Goal: Share content

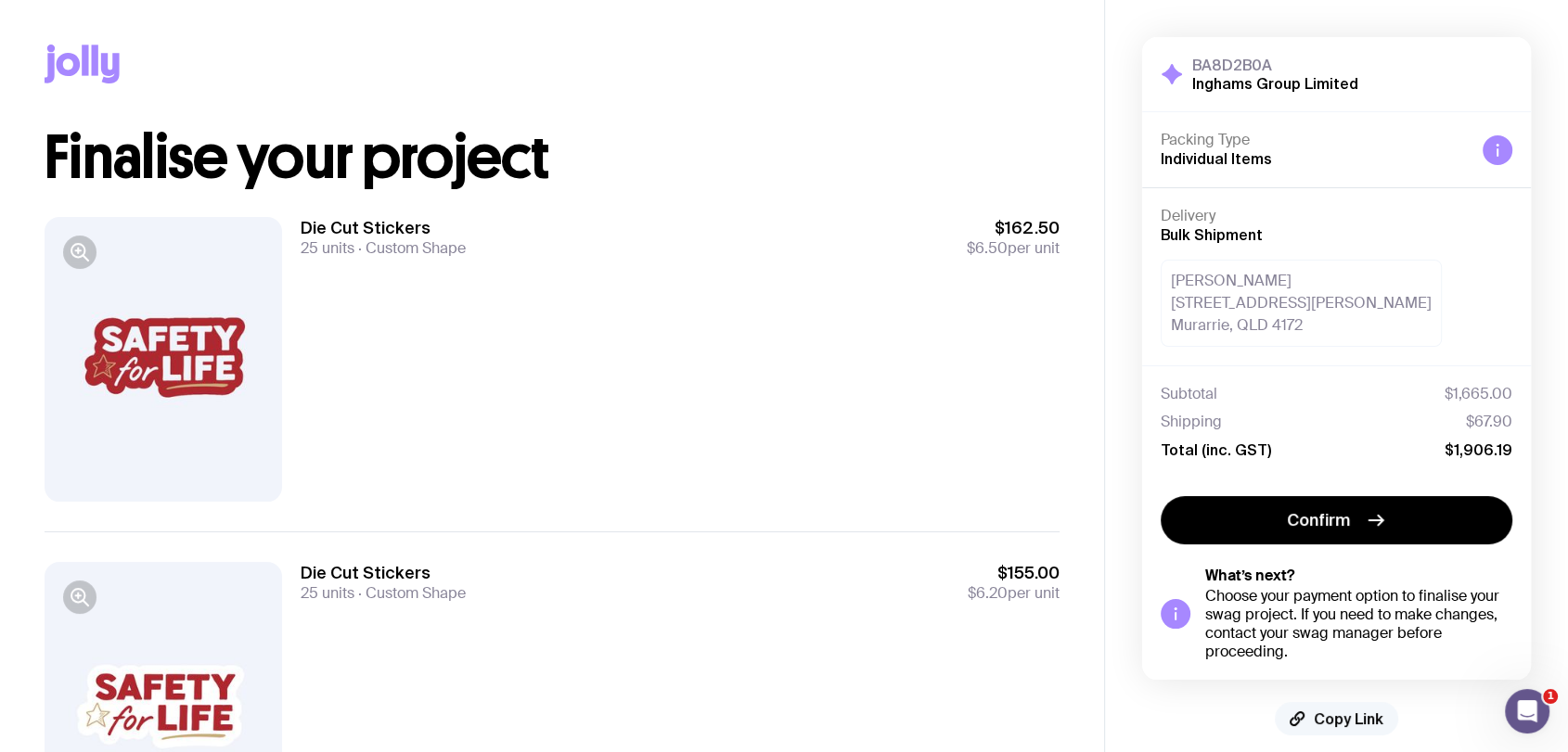
click at [1335, 711] on span "Copy Link" at bounding box center [1348, 719] width 69 height 19
click at [1335, 711] on span "Copied!" at bounding box center [1349, 719] width 56 height 19
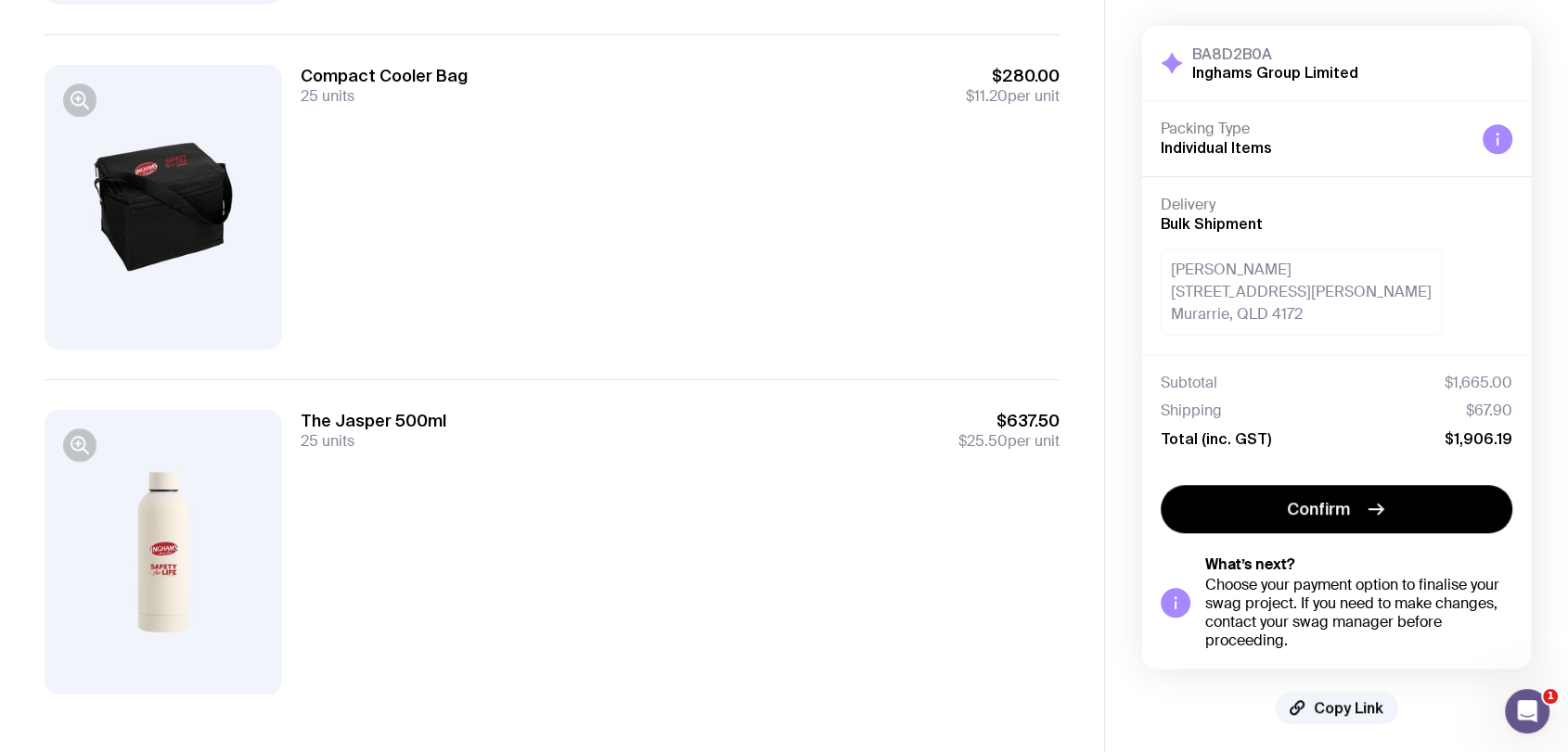
scroll to position [1197, 0]
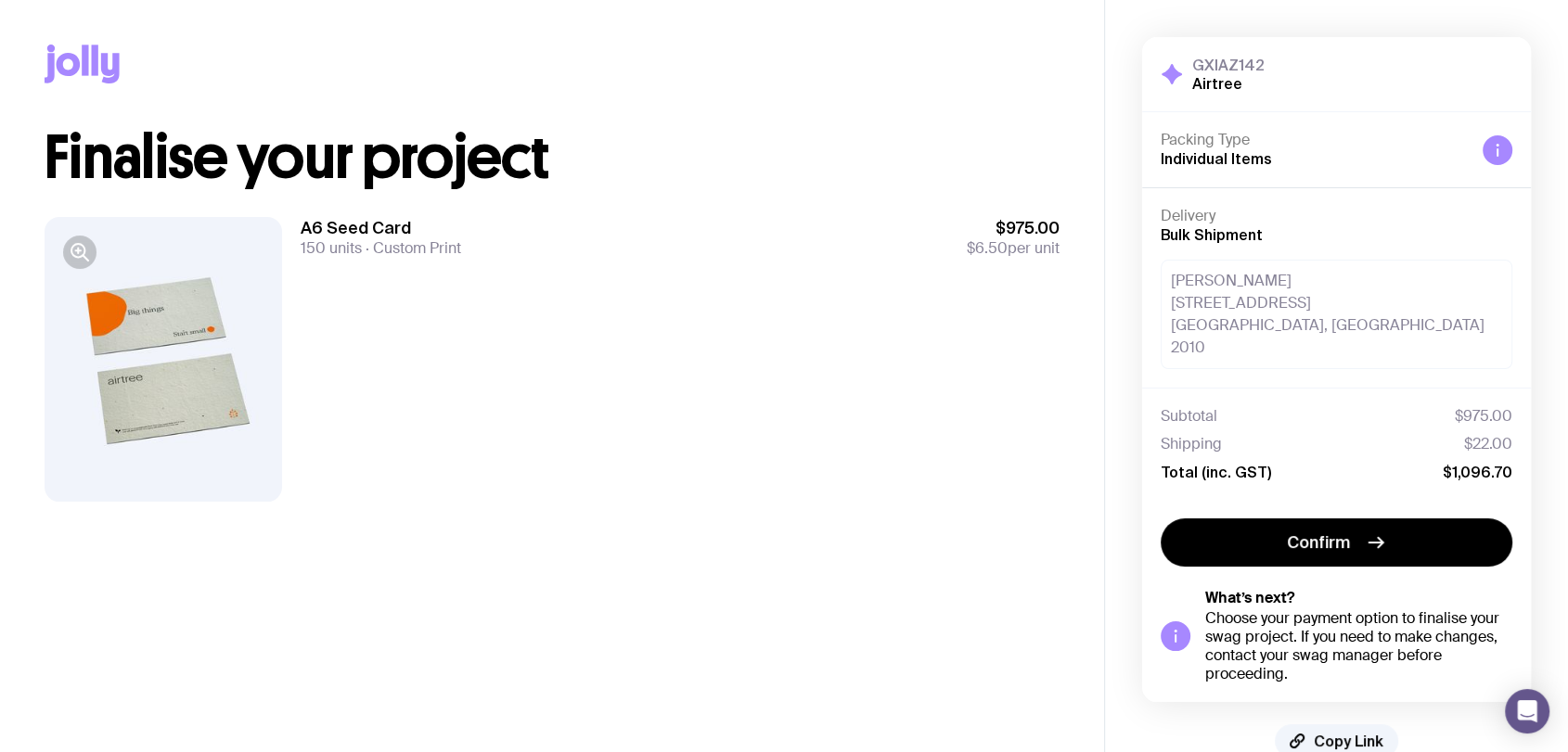
click at [1334, 732] on span "Copy Link" at bounding box center [1348, 741] width 69 height 19
click at [1335, 732] on span "Copied!" at bounding box center [1349, 741] width 56 height 19
click at [1348, 732] on span "Copy Link" at bounding box center [1348, 741] width 69 height 19
